Goal: Task Accomplishment & Management: Use online tool/utility

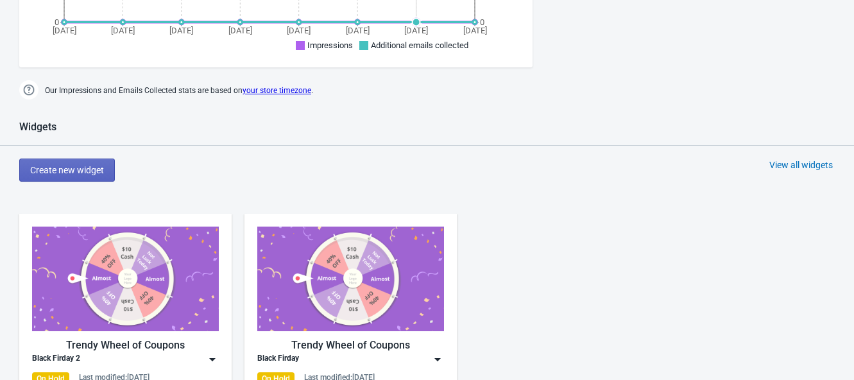
scroll to position [721, 0]
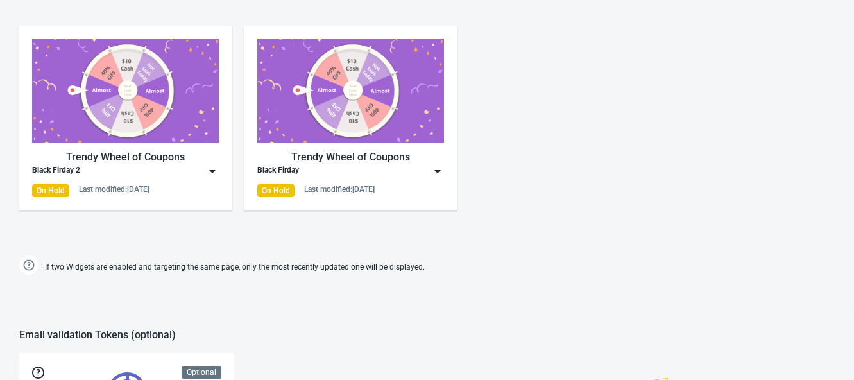
click at [115, 111] on img at bounding box center [125, 90] width 187 height 105
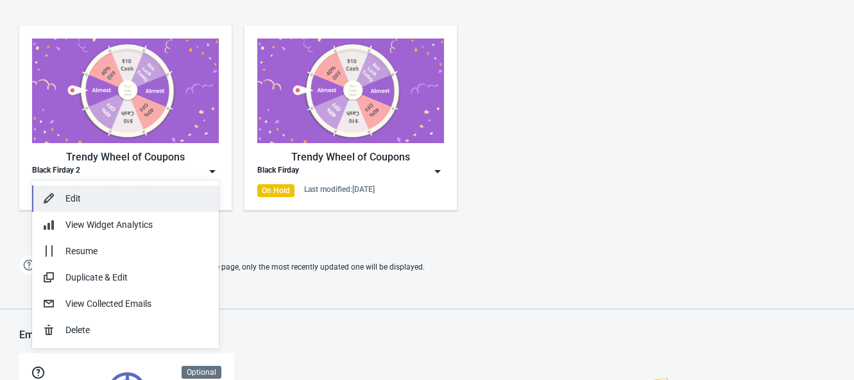
click at [99, 201] on div "Edit" at bounding box center [136, 198] width 143 height 13
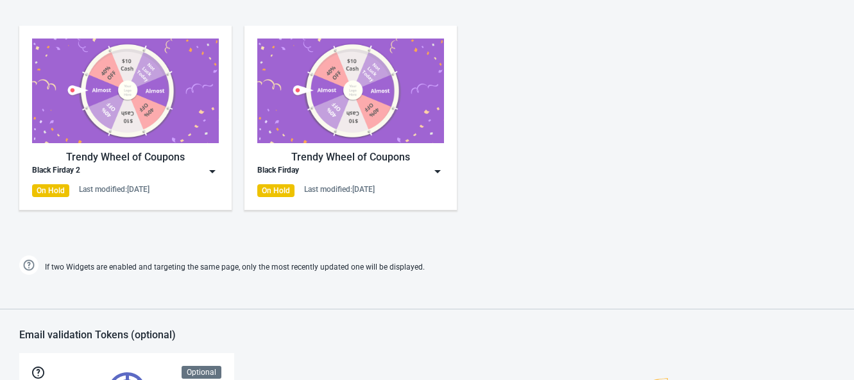
scroll to position [0, 0]
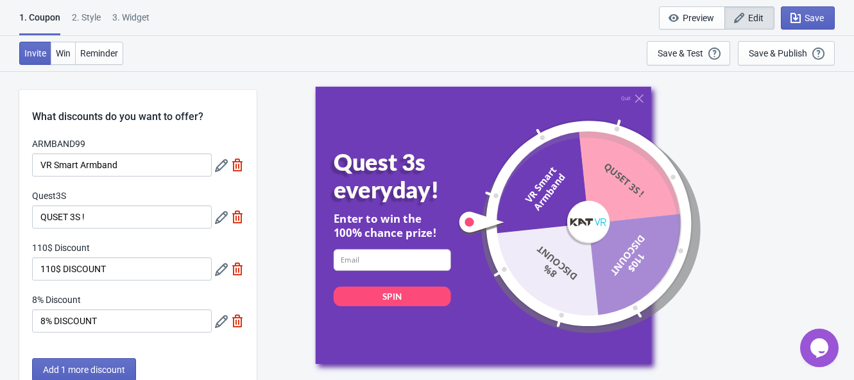
click at [125, 11] on div "3. Widget" at bounding box center [130, 22] width 37 height 22
select select "specificURL"
select select "once"
select select "circle"
select select "bottom_right"
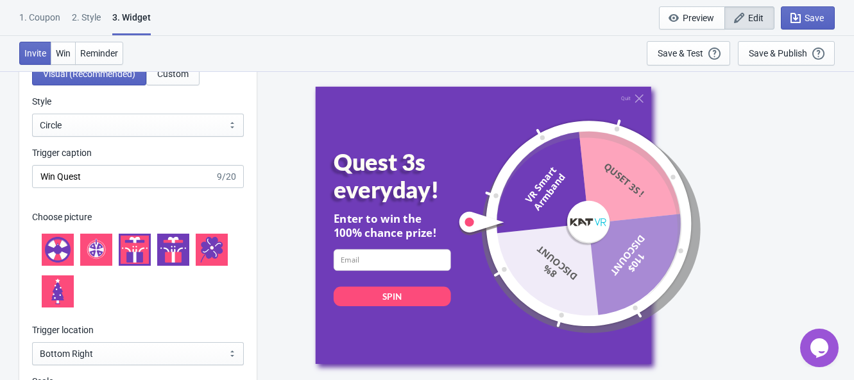
scroll to position [1363, 0]
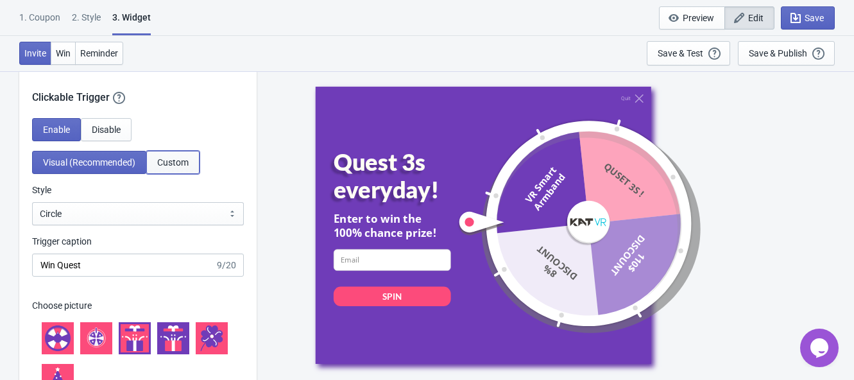
click at [169, 167] on span "Custom" at bounding box center [172, 162] width 31 height 10
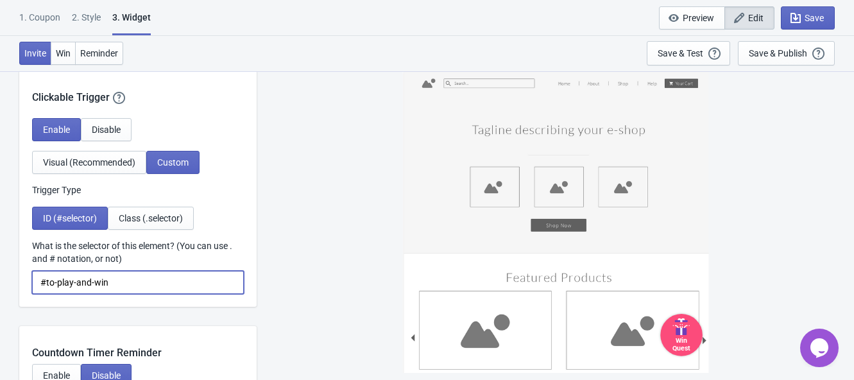
click at [141, 294] on input "#to-play-and-win" at bounding box center [138, 282] width 212 height 23
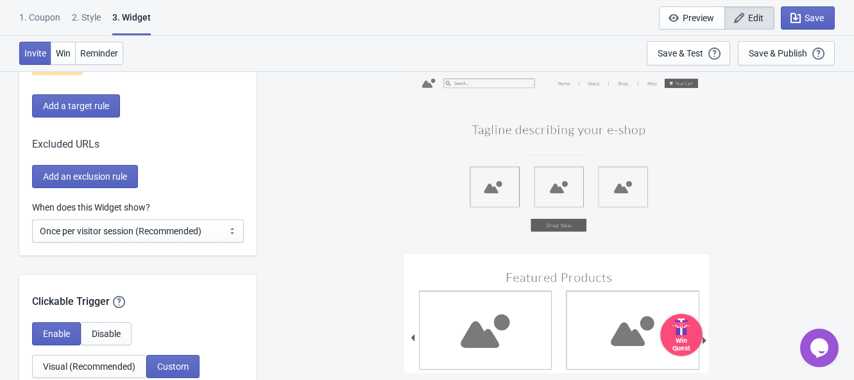
scroll to position [1122, 0]
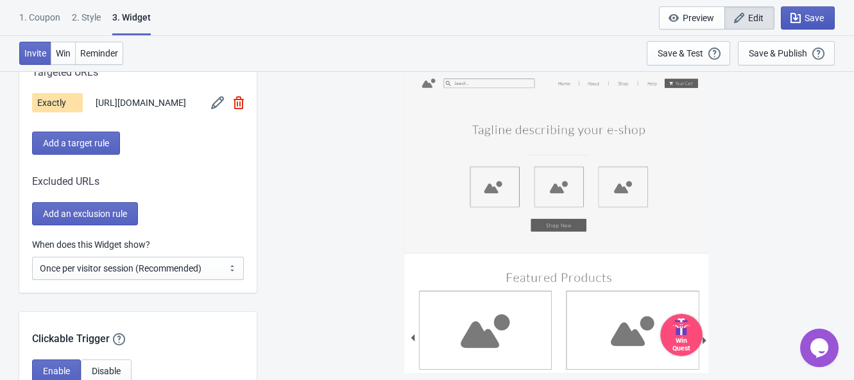
type input "#to-play-and-win-2025"
click at [809, 13] on span "Save" at bounding box center [813, 18] width 19 height 10
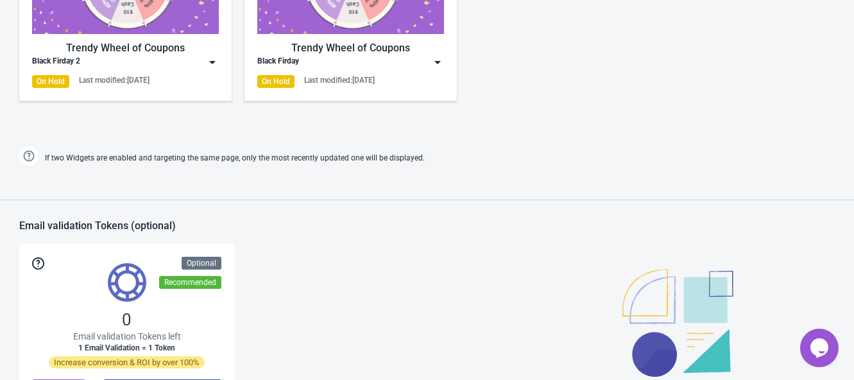
scroll to position [829, 0]
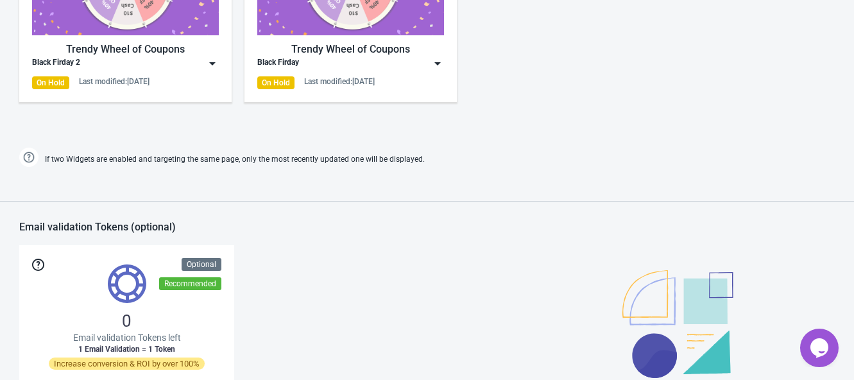
click at [213, 58] on img at bounding box center [212, 63] width 13 height 13
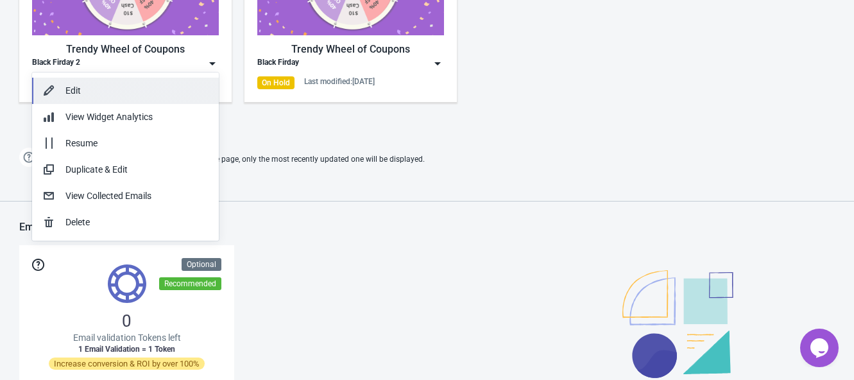
click at [117, 95] on div "Edit" at bounding box center [136, 90] width 143 height 13
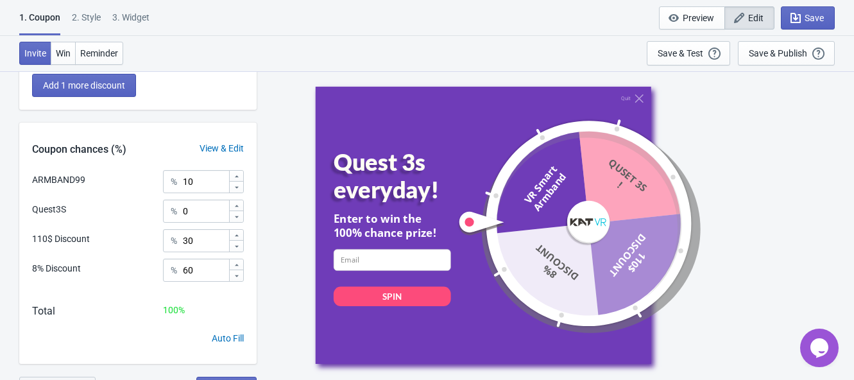
scroll to position [303, 0]
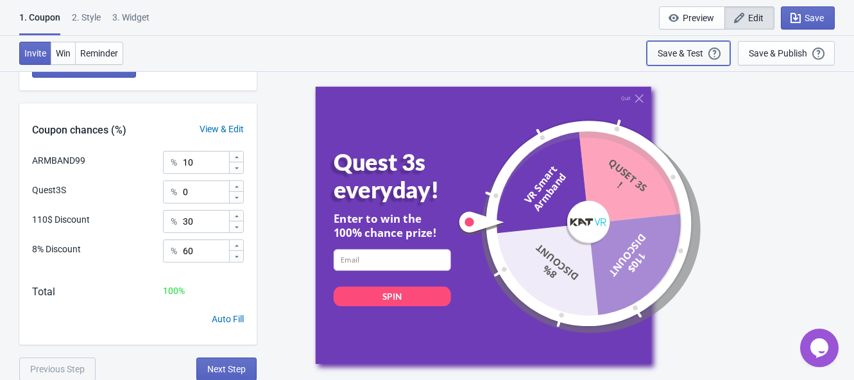
click at [692, 50] on div "Save & Test" at bounding box center [680, 53] width 46 height 10
click at [683, 51] on div "Save & Test" at bounding box center [680, 53] width 46 height 10
click at [229, 364] on span "Next Step" at bounding box center [226, 369] width 38 height 10
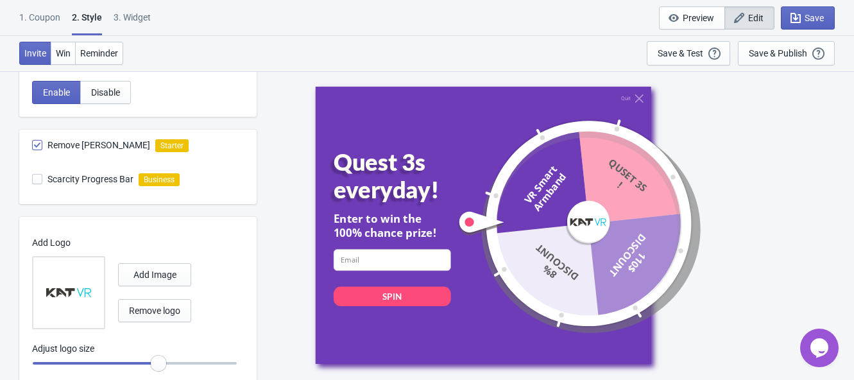
scroll to position [447, 0]
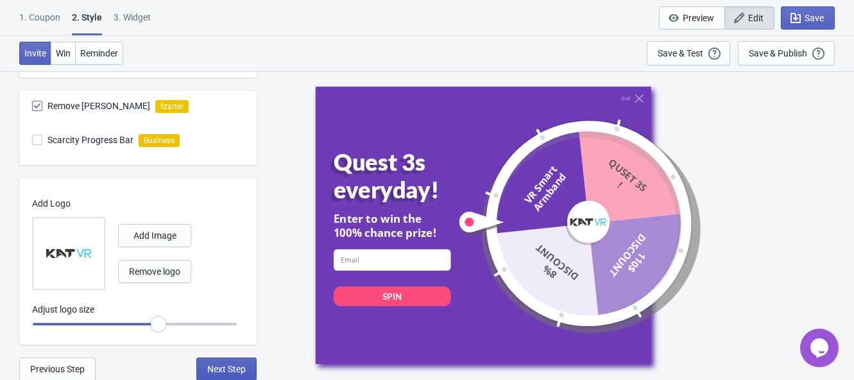
click at [229, 365] on span "Next Step" at bounding box center [226, 369] width 38 height 10
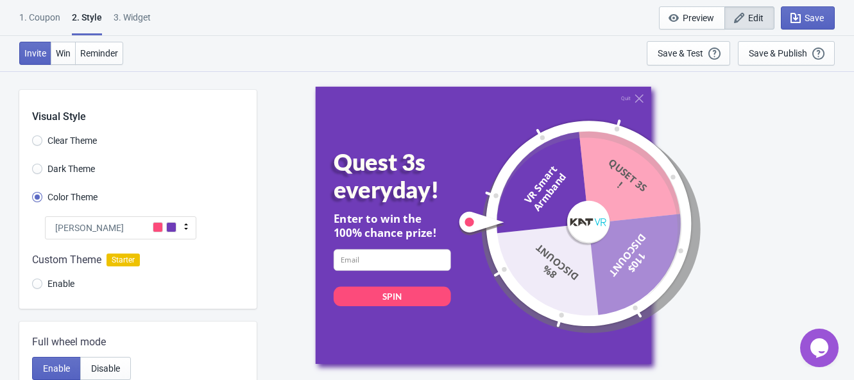
select select "specificURL"
select select "once"
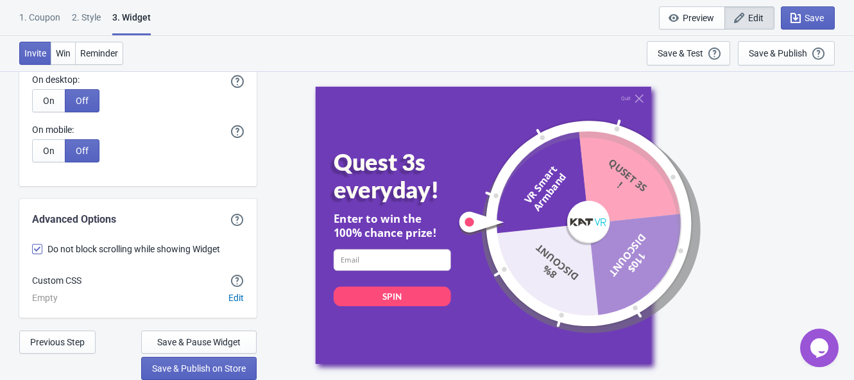
scroll to position [3431, 0]
click at [215, 370] on span "Save & Publish on Store" at bounding box center [199, 368] width 94 height 10
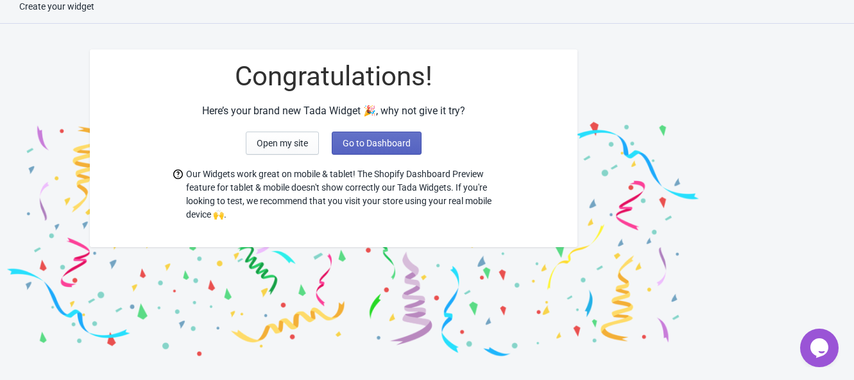
scroll to position [13, 0]
click at [296, 140] on span "Open my site" at bounding box center [282, 143] width 51 height 10
click at [378, 136] on button "Go to Dashboard" at bounding box center [377, 142] width 90 height 23
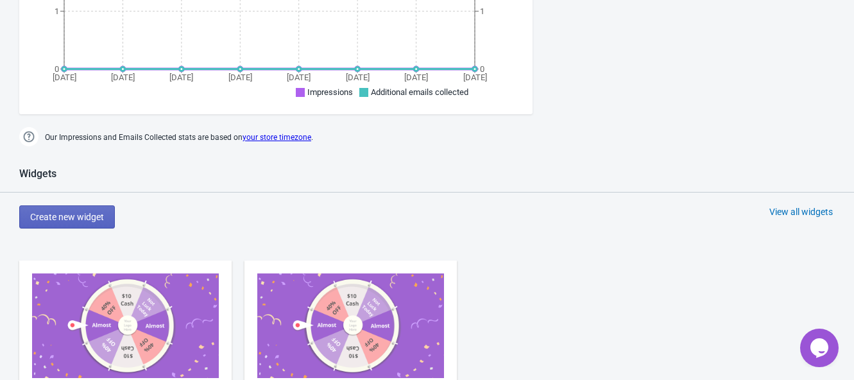
scroll to position [734, 0]
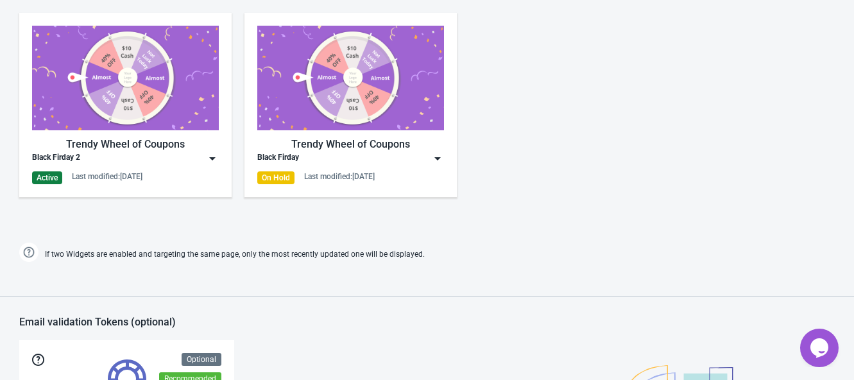
click at [176, 100] on img at bounding box center [125, 78] width 187 height 105
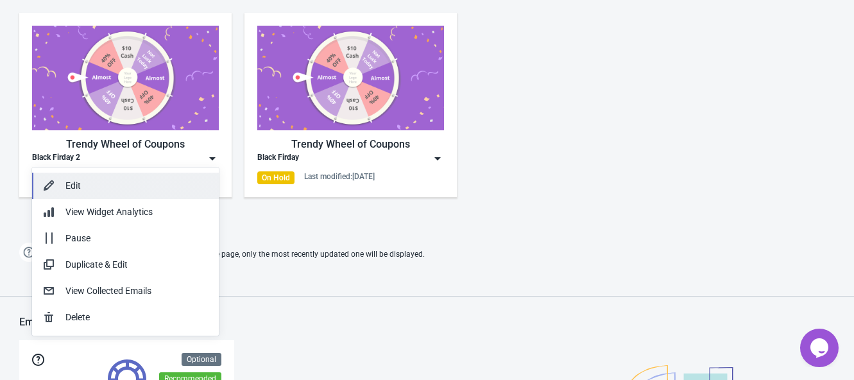
click at [85, 189] on div "Edit" at bounding box center [136, 185] width 143 height 13
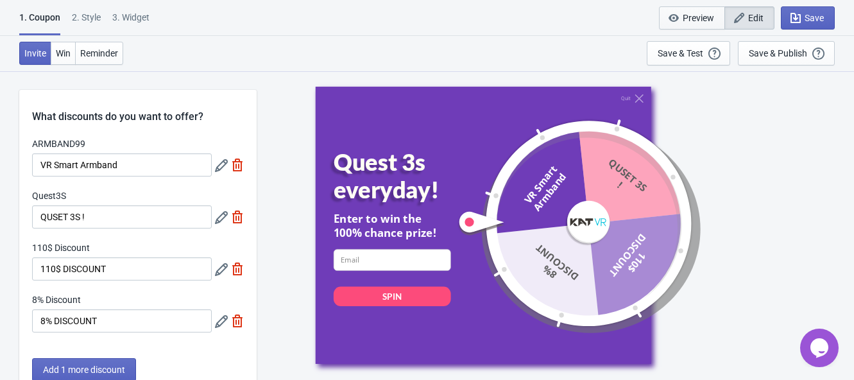
click at [680, 21] on icon "button" at bounding box center [673, 18] width 13 height 13
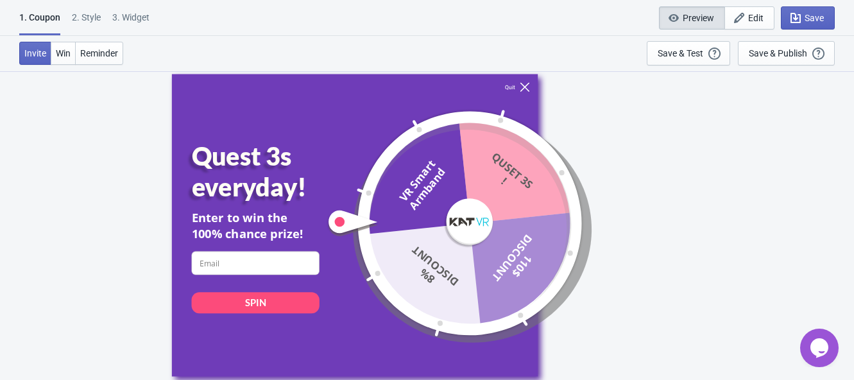
click at [519, 85] on icon at bounding box center [524, 87] width 10 height 10
click at [526, 82] on div "Quit" at bounding box center [354, 87] width 366 height 10
click at [112, 13] on div "3. Widget" at bounding box center [130, 22] width 37 height 22
click at [97, 13] on div "2 . Style" at bounding box center [86, 22] width 29 height 22
select select "specificURL"
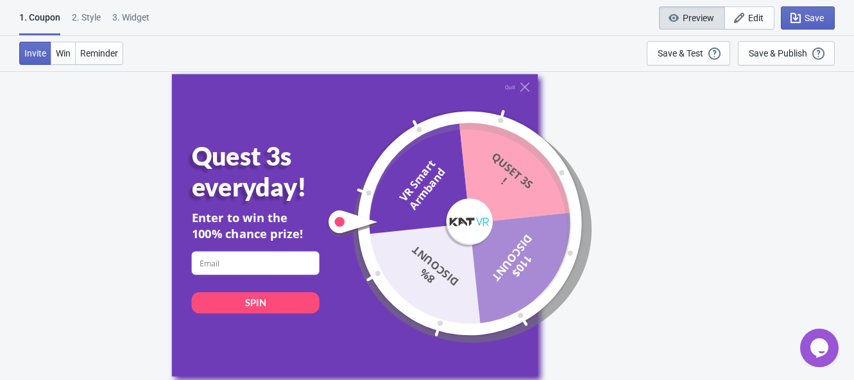
select select "once"
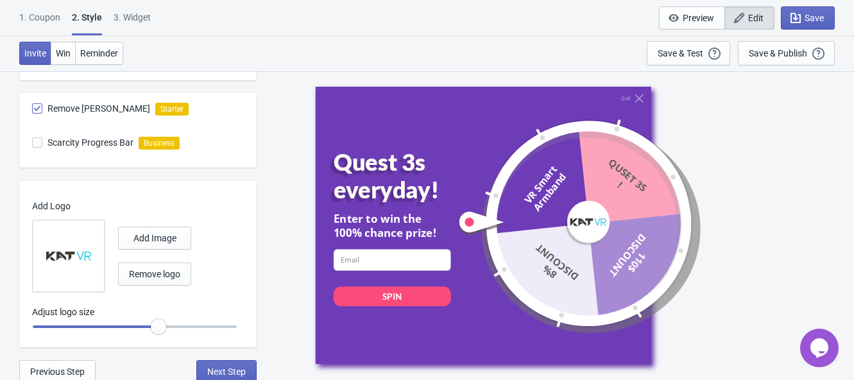
scroll to position [447, 0]
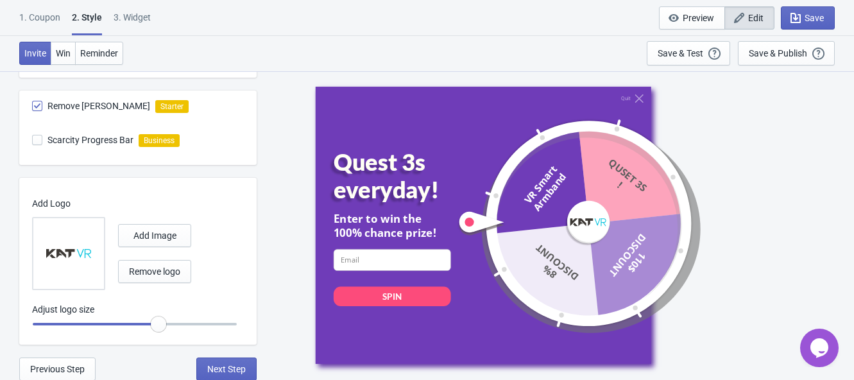
click at [135, 15] on div "3. Widget" at bounding box center [132, 22] width 37 height 22
select select "specificURL"
select select "once"
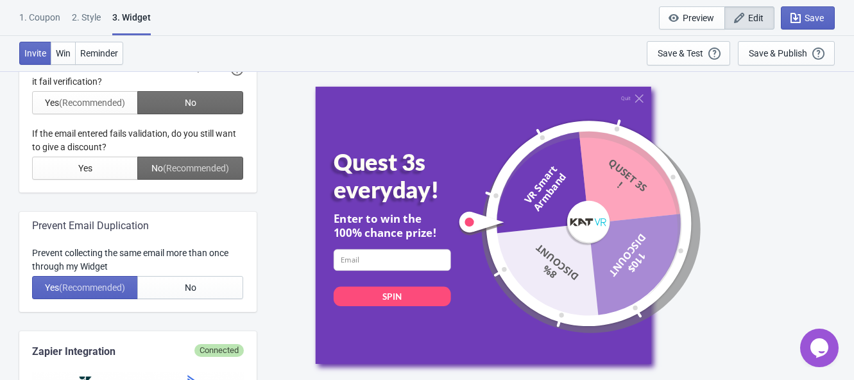
scroll to position [0, 0]
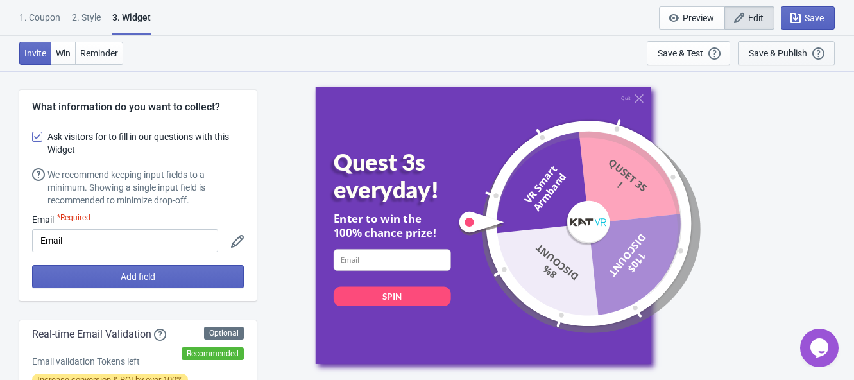
click at [793, 46] on div "Save & Publish This option will save your Widget so that it will be visible to …" at bounding box center [785, 53] width 75 height 14
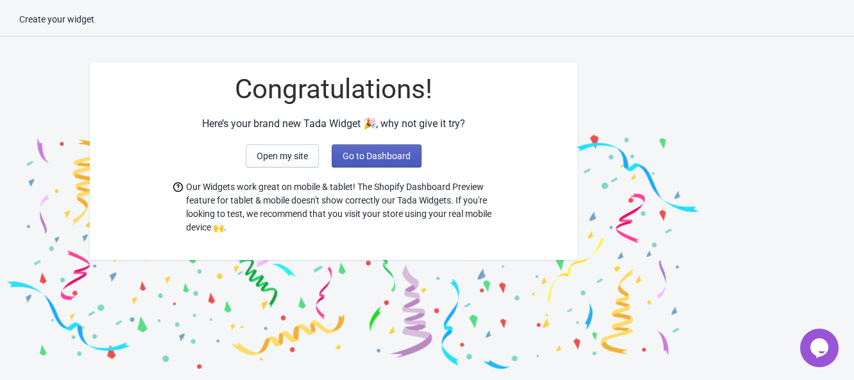
click at [375, 152] on span "Go to Dashboard" at bounding box center [376, 156] width 68 height 10
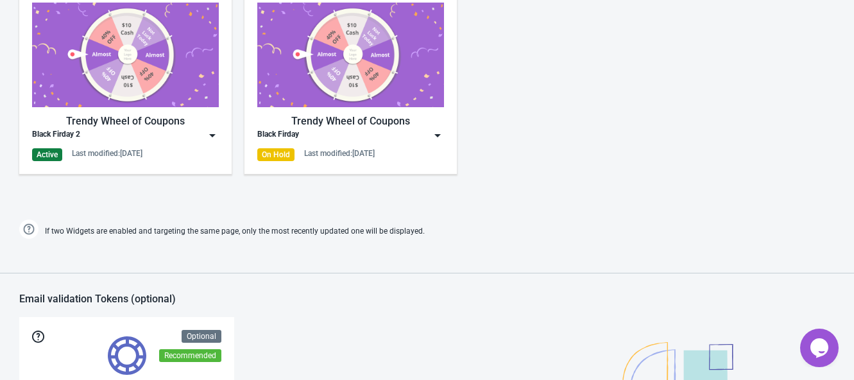
scroll to position [721, 0]
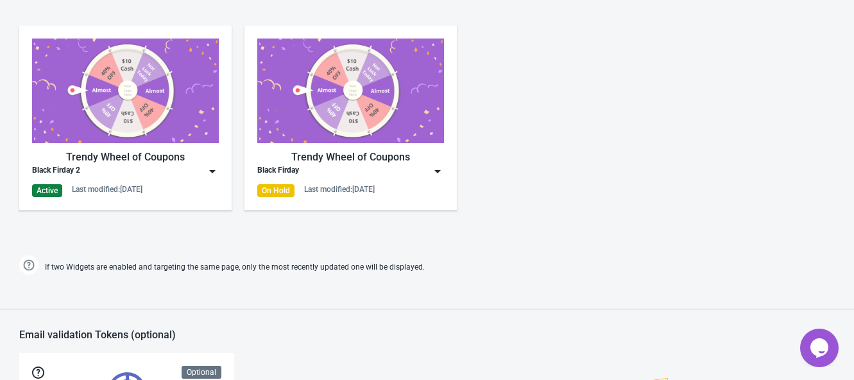
click at [119, 82] on img at bounding box center [125, 90] width 187 height 105
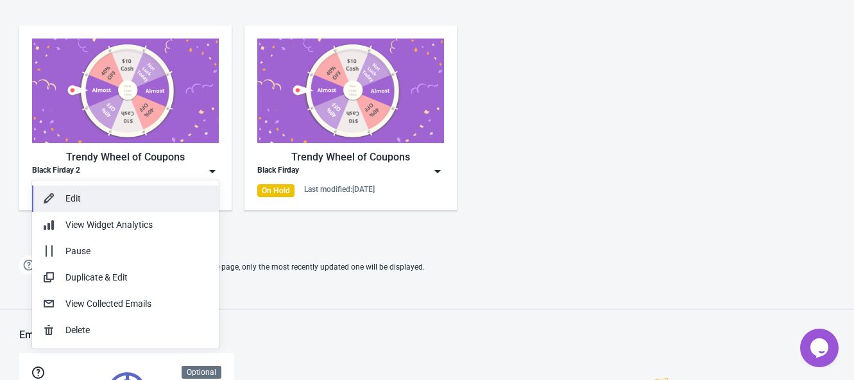
click at [110, 198] on div "Edit" at bounding box center [136, 198] width 143 height 13
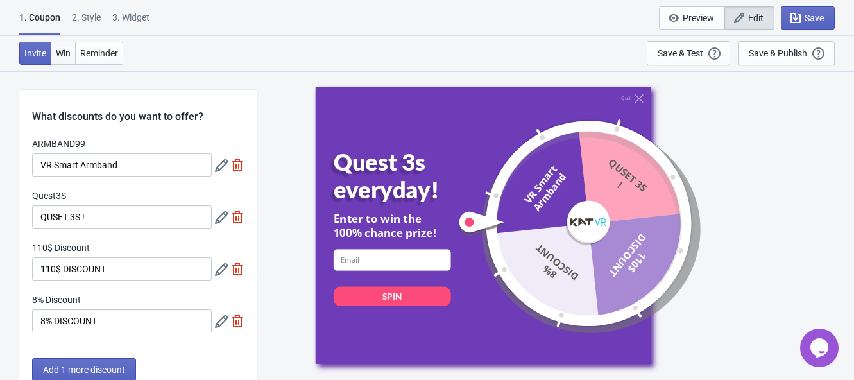
click at [62, 46] on button "Win" at bounding box center [63, 53] width 25 height 23
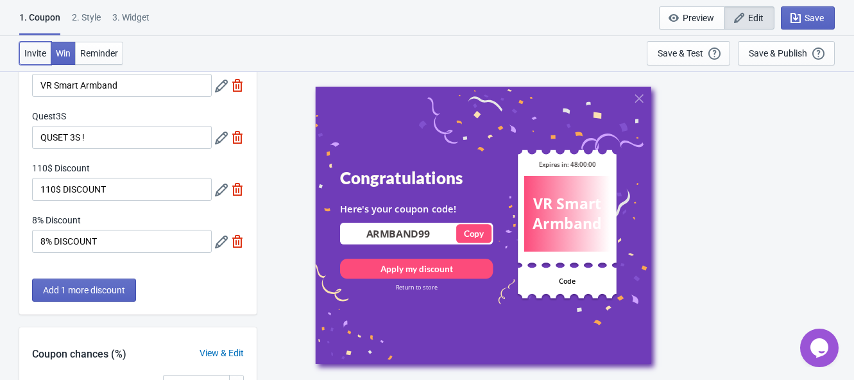
click at [31, 51] on span "Invite" at bounding box center [35, 53] width 22 height 10
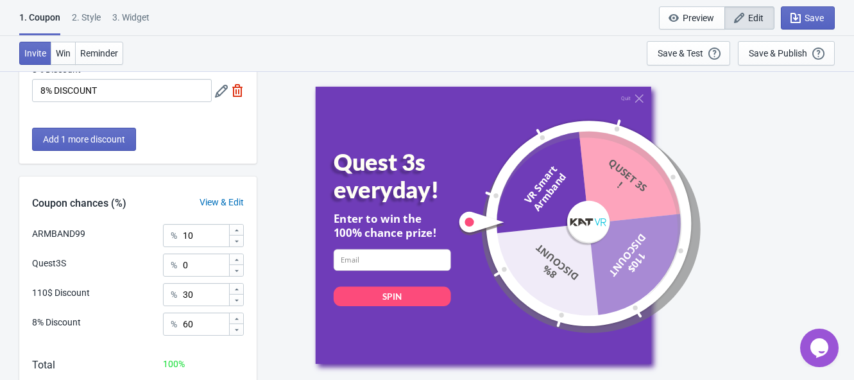
scroll to position [303, 0]
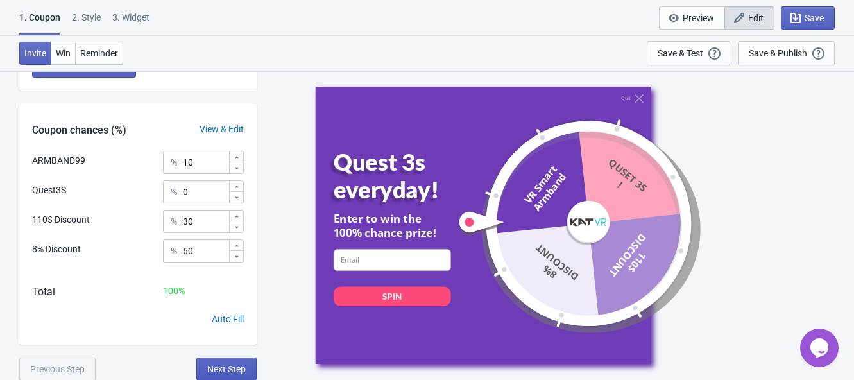
click at [223, 366] on span "Next Step" at bounding box center [226, 369] width 38 height 10
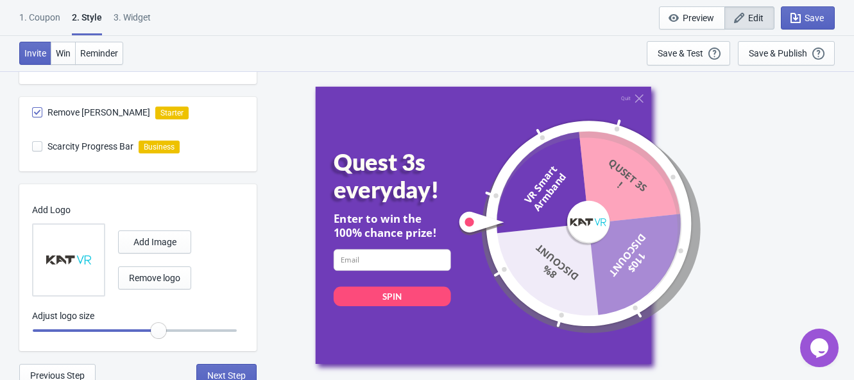
scroll to position [447, 0]
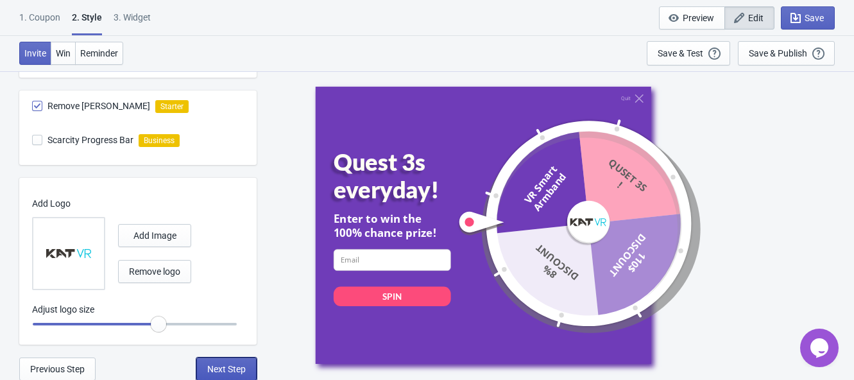
click at [226, 364] on span "Next Step" at bounding box center [226, 369] width 38 height 10
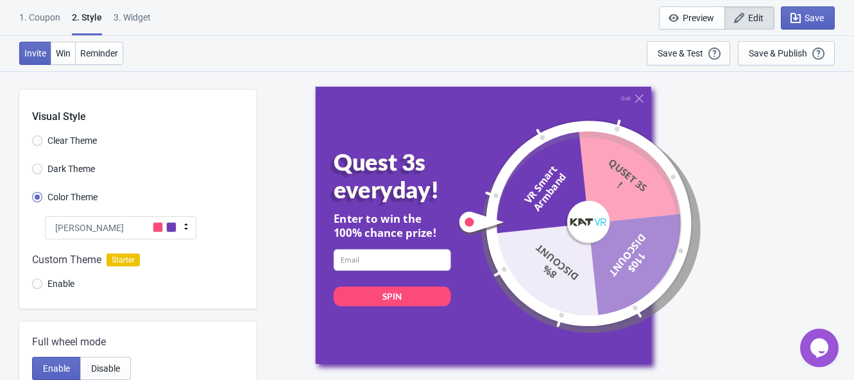
select select "specificURL"
select select "once"
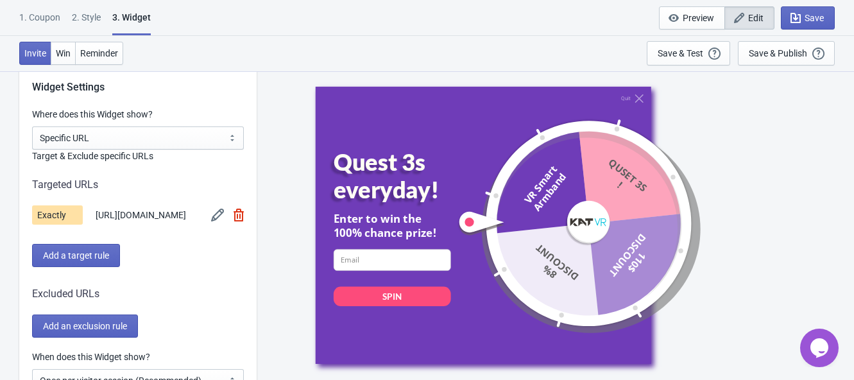
scroll to position [1041, 0]
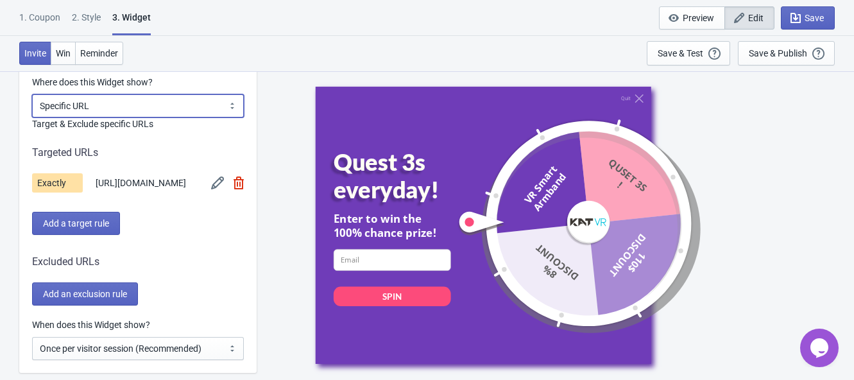
click at [119, 108] on select "All Pages All Product Pages All Blog Pages All Static Pages Specific Product(s)…" at bounding box center [138, 105] width 212 height 23
select select "all"
click at [32, 94] on select "All Pages All Product Pages All Blog Pages All Static Pages Specific Product(s)…" at bounding box center [138, 105] width 212 height 23
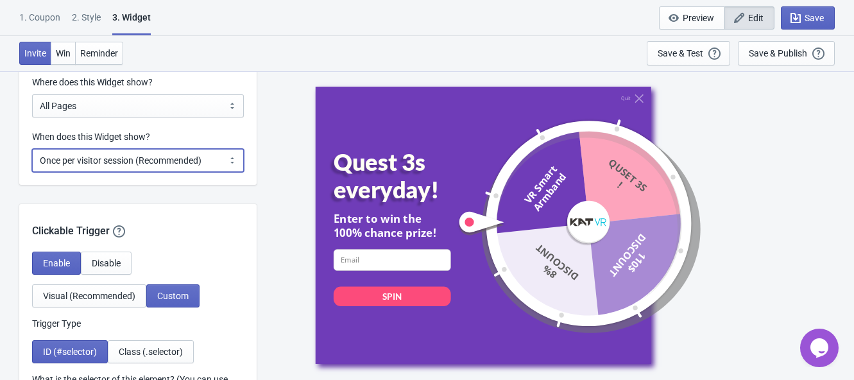
click at [169, 161] on select "Every new visit of page Once every period of time Once per visitor session (Rec…" at bounding box center [138, 160] width 212 height 23
click at [185, 160] on select "Every new visit of page Once every period of time Once per visitor session (Rec…" at bounding box center [138, 160] width 212 height 23
select select "every"
click at [32, 149] on select "Every new visit of page Once every period of time Once per visitor session (Rec…" at bounding box center [138, 160] width 212 height 23
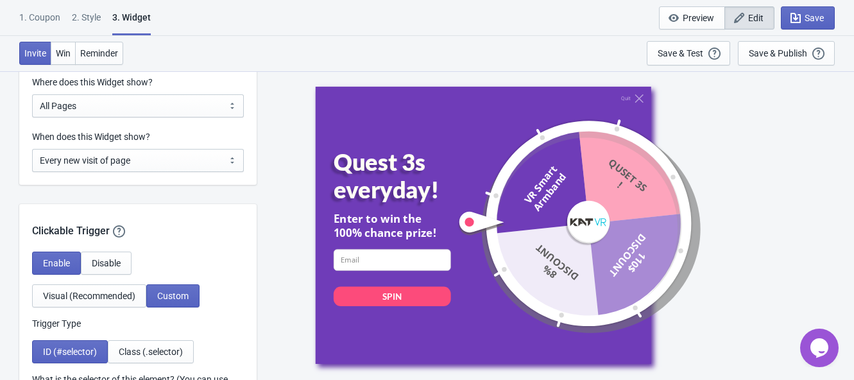
click at [172, 158] on select "Every new visit of page Once every period of time Once per visitor session (Rec…" at bounding box center [138, 160] width 212 height 23
click at [32, 149] on select "Every new visit of page Once every period of time Once per visitor session (Rec…" at bounding box center [138, 160] width 212 height 23
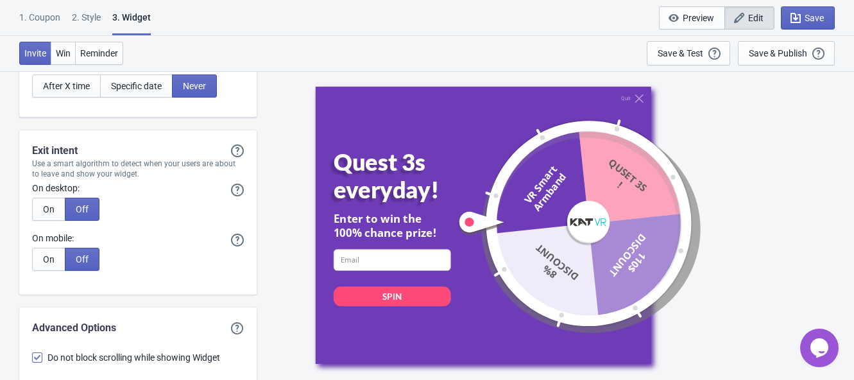
scroll to position [3126, 0]
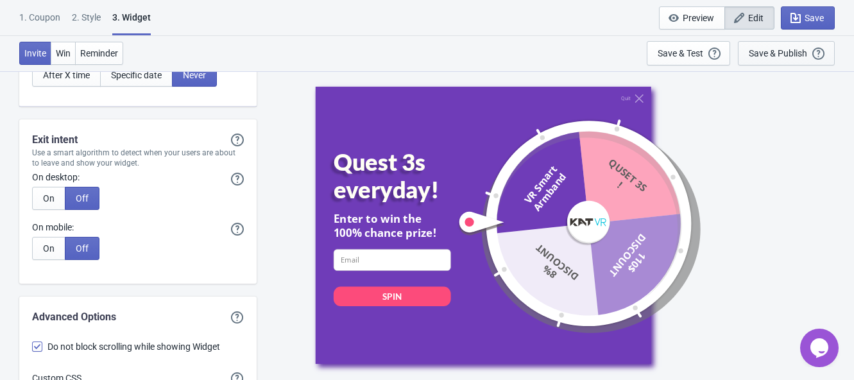
click at [770, 56] on div "Save & Publish" at bounding box center [777, 53] width 58 height 10
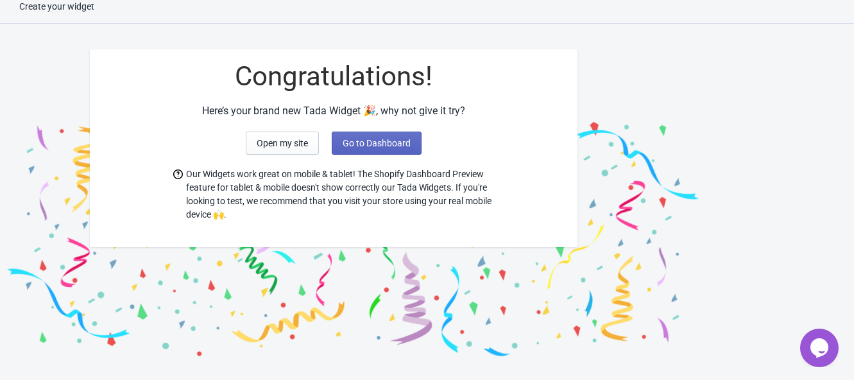
scroll to position [13, 0]
click at [285, 144] on span "Open my site" at bounding box center [282, 143] width 51 height 10
click at [378, 144] on span "Go to Dashboard" at bounding box center [376, 143] width 68 height 10
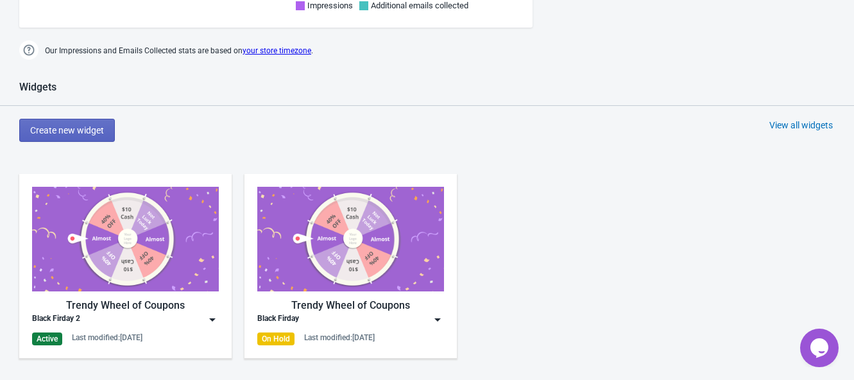
scroll to position [653, 0]
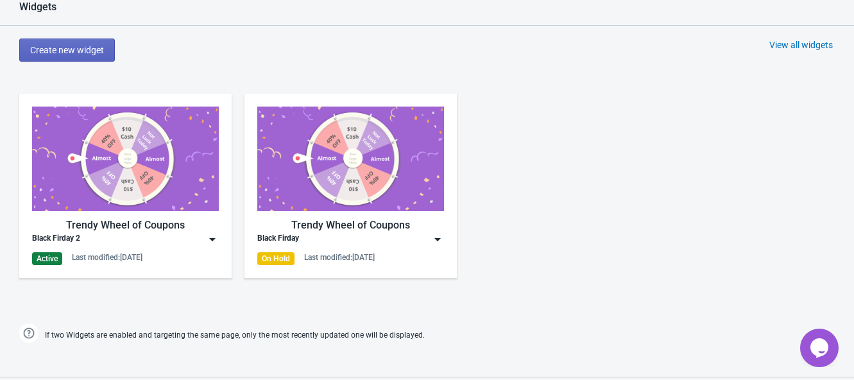
click at [98, 156] on img at bounding box center [125, 158] width 187 height 105
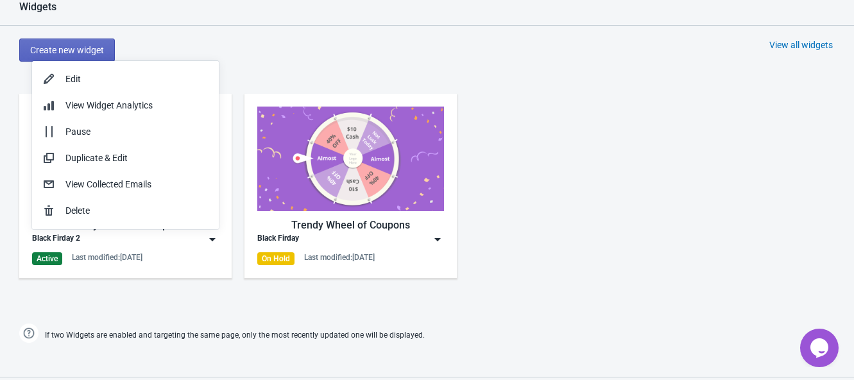
click at [123, 253] on div "Last modified: 21.8.2025" at bounding box center [107, 257] width 71 height 10
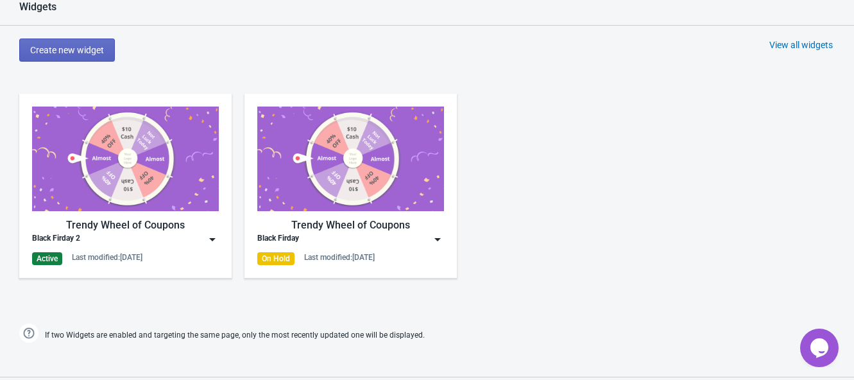
click at [145, 225] on div "Trendy Wheel of Coupons" at bounding box center [125, 224] width 187 height 15
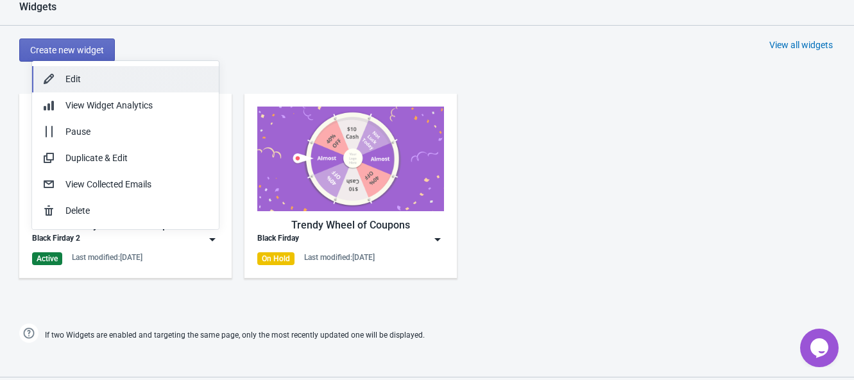
click at [72, 76] on div "Edit" at bounding box center [136, 78] width 143 height 13
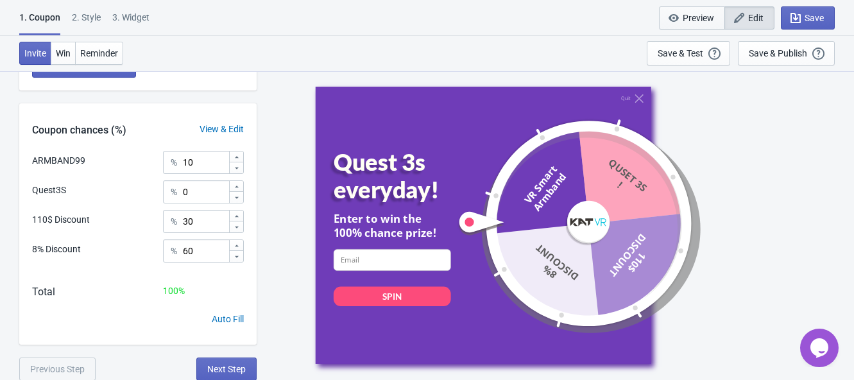
click at [704, 14] on span "Preview" at bounding box center [697, 18] width 31 height 10
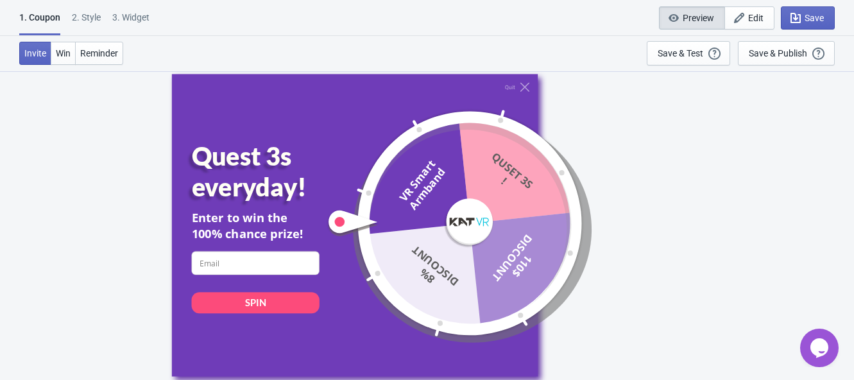
scroll to position [70, 0]
click at [500, 88] on div "Quit" at bounding box center [354, 87] width 366 height 10
click at [519, 82] on icon at bounding box center [524, 87] width 10 height 10
click at [785, 51] on div "Save & Publish" at bounding box center [777, 53] width 58 height 10
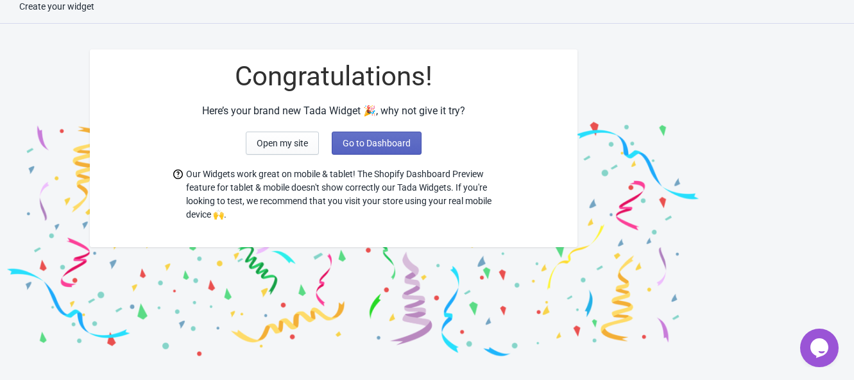
scroll to position [13, 0]
click at [279, 143] on span "Open my site" at bounding box center [282, 143] width 51 height 10
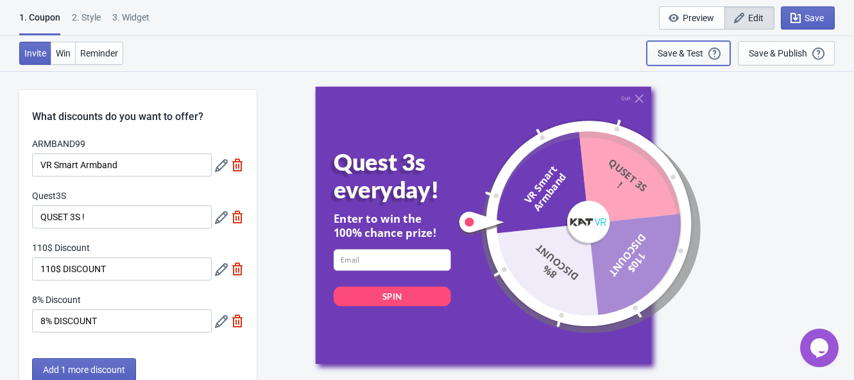
click at [683, 48] on div "Save & Test" at bounding box center [680, 53] width 46 height 10
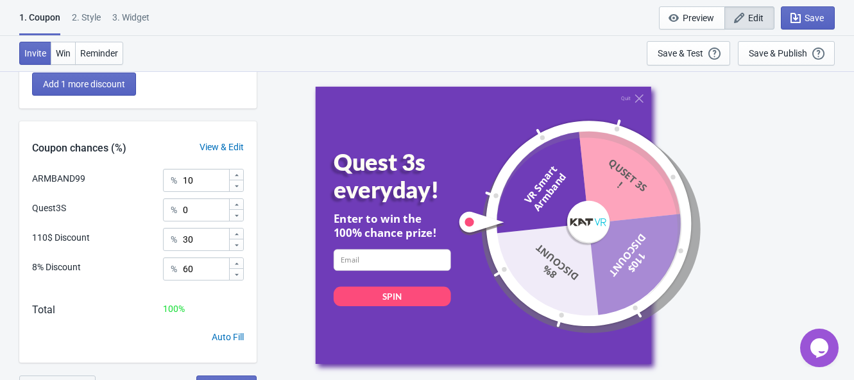
scroll to position [303, 0]
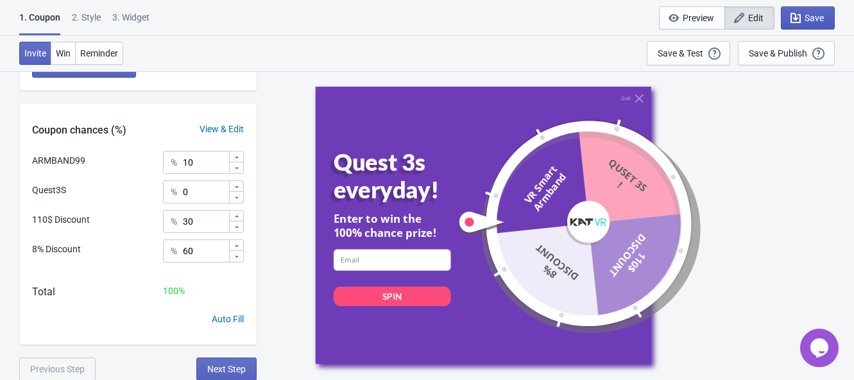
click at [803, 14] on span "Save" at bounding box center [807, 18] width 32 height 13
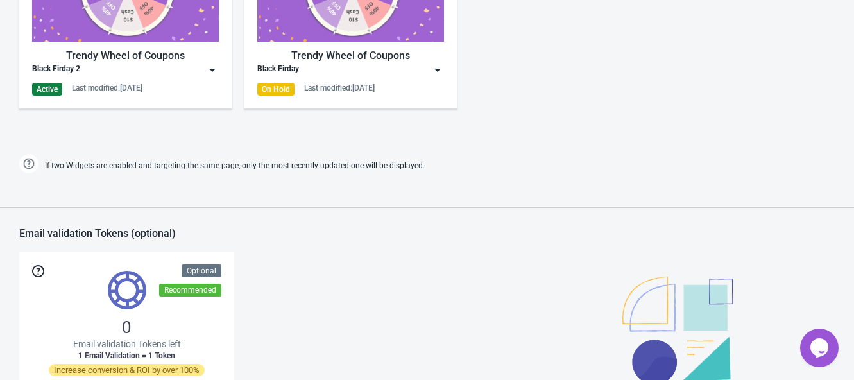
scroll to position [721, 0]
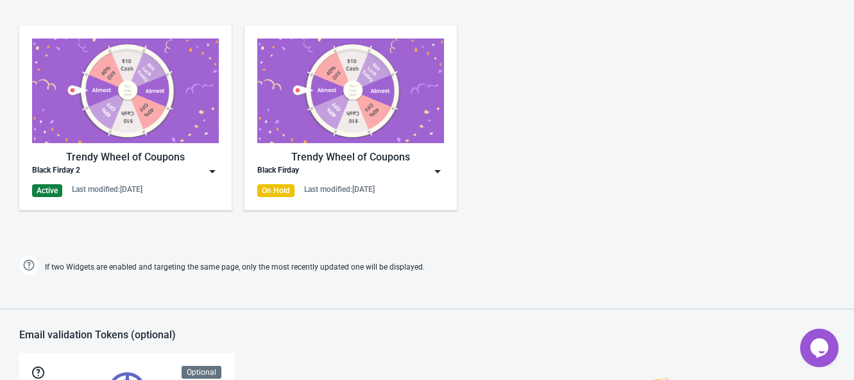
click at [177, 169] on div "Black Firday 2" at bounding box center [125, 171] width 187 height 13
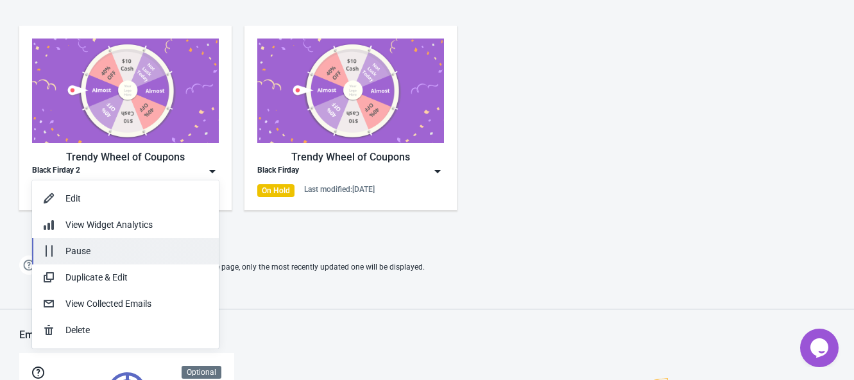
click at [102, 249] on div "Pause" at bounding box center [136, 250] width 143 height 13
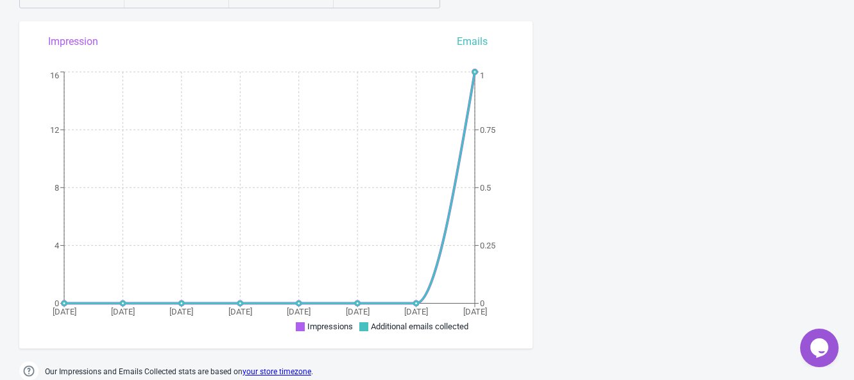
scroll to position [160, 0]
